Goal: Answer question/provide support: Answer question/provide support

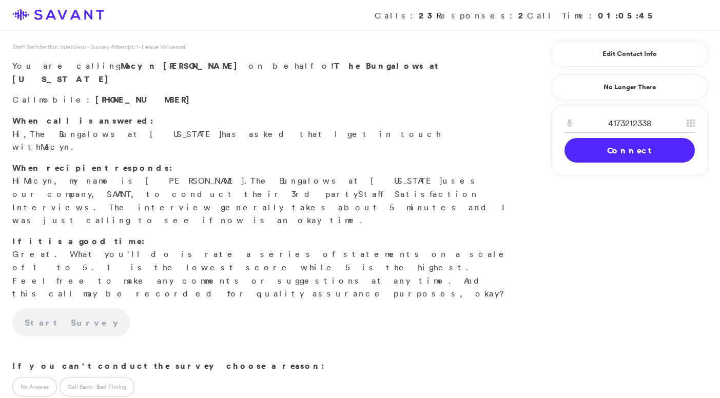
click at [598, 150] on link "Connect" at bounding box center [629, 150] width 130 height 25
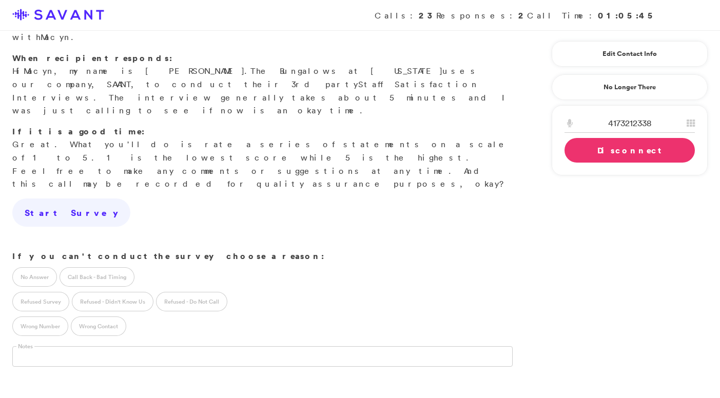
scroll to position [113, 0]
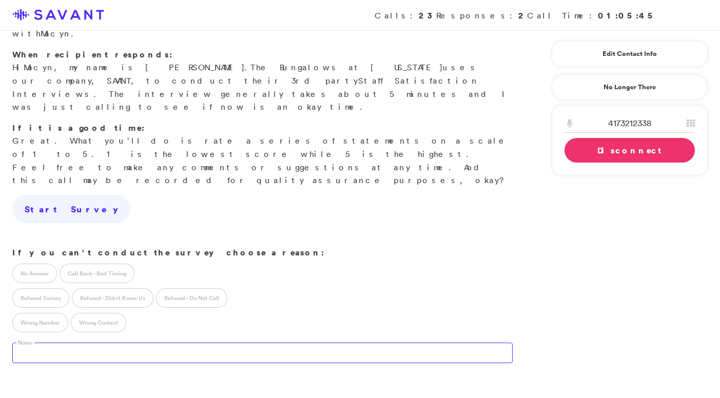
click at [192, 343] on textarea at bounding box center [262, 353] width 500 height 21
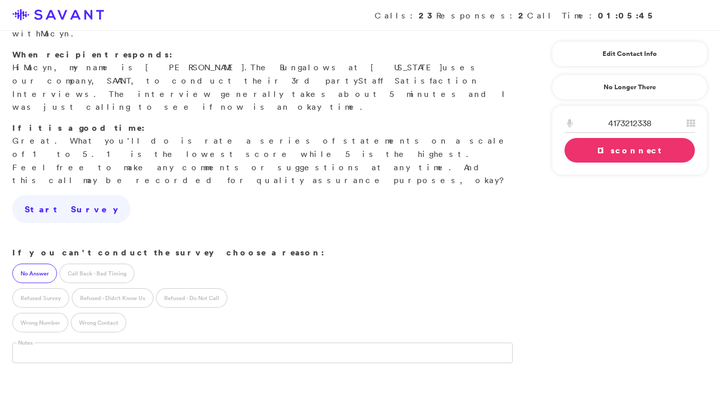
click at [42, 264] on label "No Answer" at bounding box center [34, 273] width 45 height 19
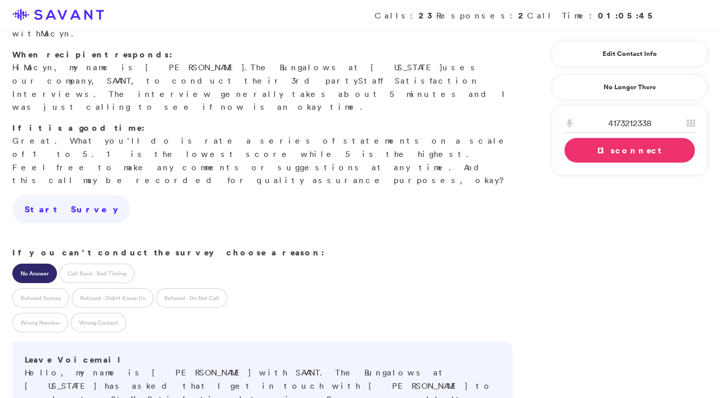
click at [588, 151] on link "Disconnect" at bounding box center [629, 150] width 130 height 25
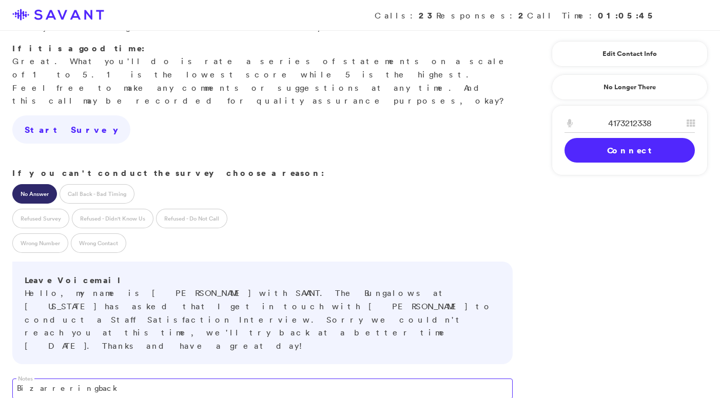
scroll to position [285, 0]
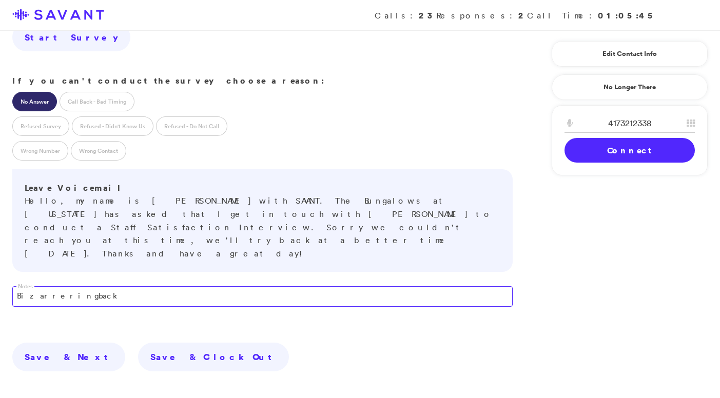
drag, startPoint x: 78, startPoint y: 193, endPoint x: 0, endPoint y: 186, distance: 78.9
click at [0, 277] on div "Notes Bizarre ringback" at bounding box center [262, 302] width 525 height 50
drag, startPoint x: 58, startPoint y: 206, endPoint x: 17, endPoint y: 203, distance: 40.6
click at [19, 277] on div "Notes Strange." at bounding box center [262, 302] width 525 height 50
drag, startPoint x: 45, startPoint y: 200, endPoint x: 6, endPoint y: 195, distance: 39.3
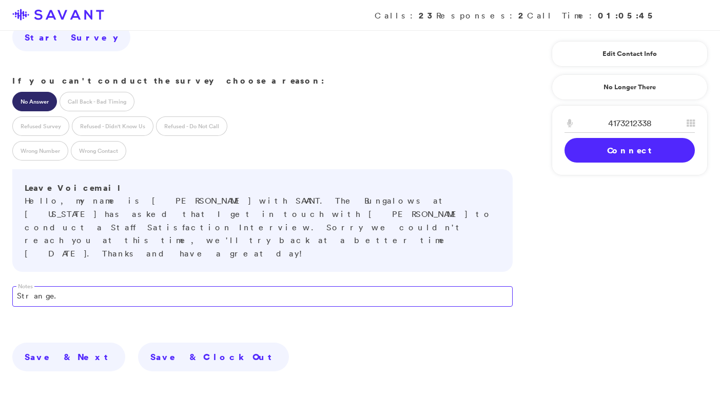
click at [6, 277] on div "Notes Strange." at bounding box center [262, 302] width 525 height 50
type textarea "S"
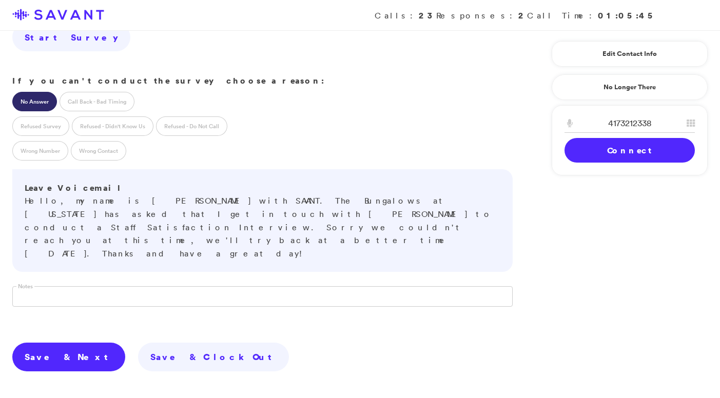
click at [43, 343] on link "Save & Next" at bounding box center [68, 357] width 113 height 29
